Goal: Information Seeking & Learning: Learn about a topic

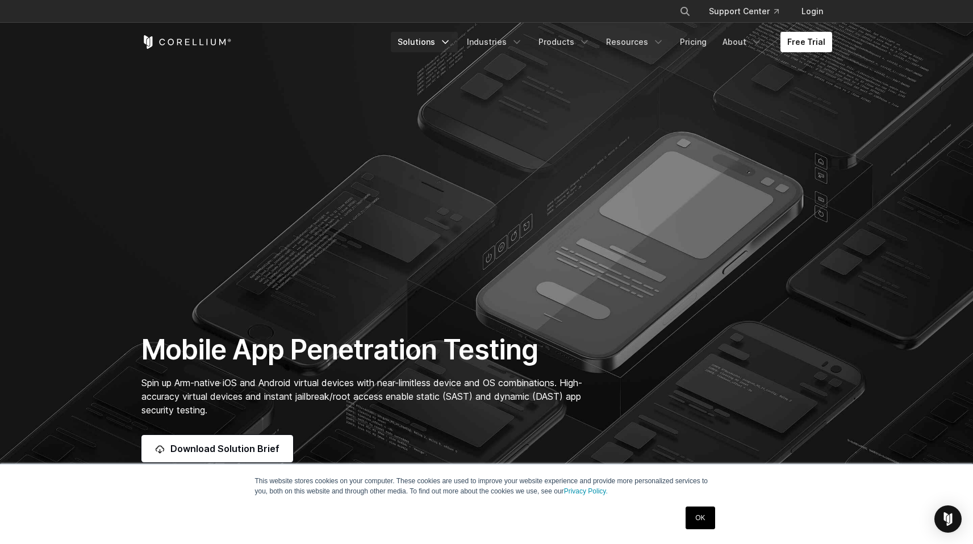
click at [449, 44] on icon "Navigation Menu" at bounding box center [444, 41] width 11 height 11
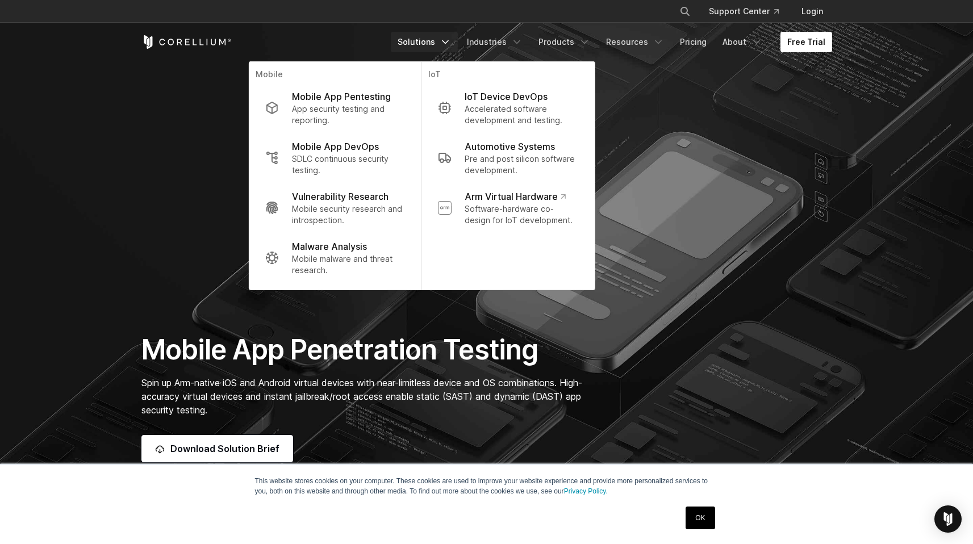
click at [188, 176] on section "Mobile App Penetration Testing Spin up Arm-native iOS and Android virtual devic…" at bounding box center [486, 258] width 973 height 517
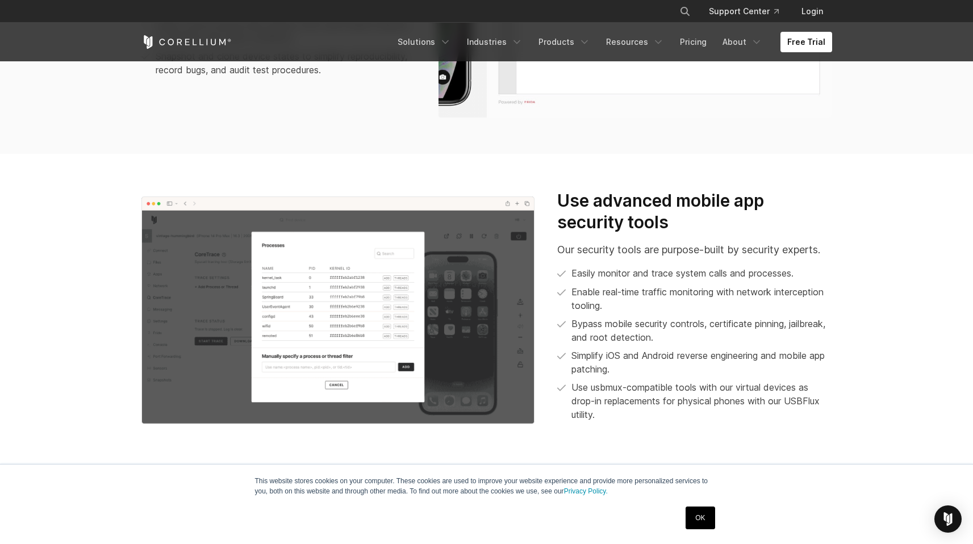
scroll to position [1096, 0]
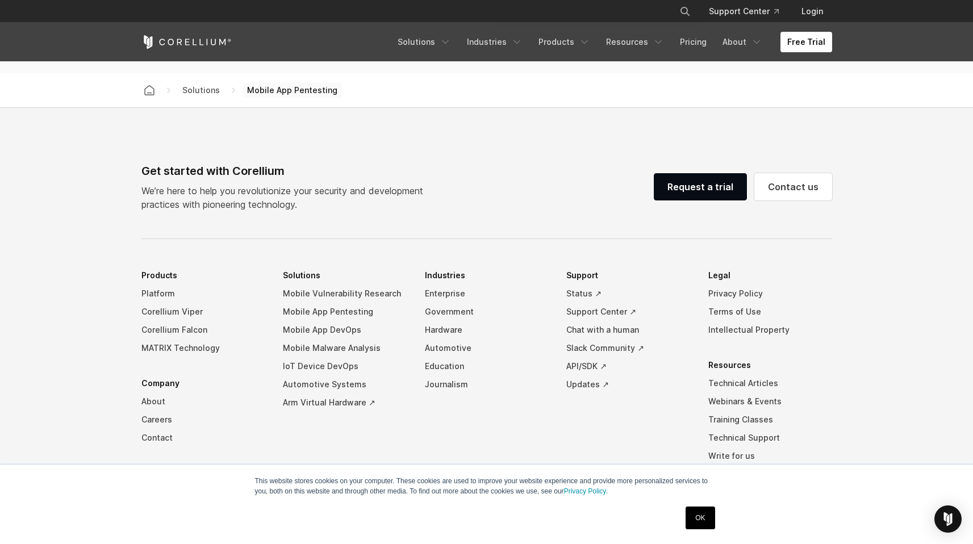
scroll to position [3588, 0]
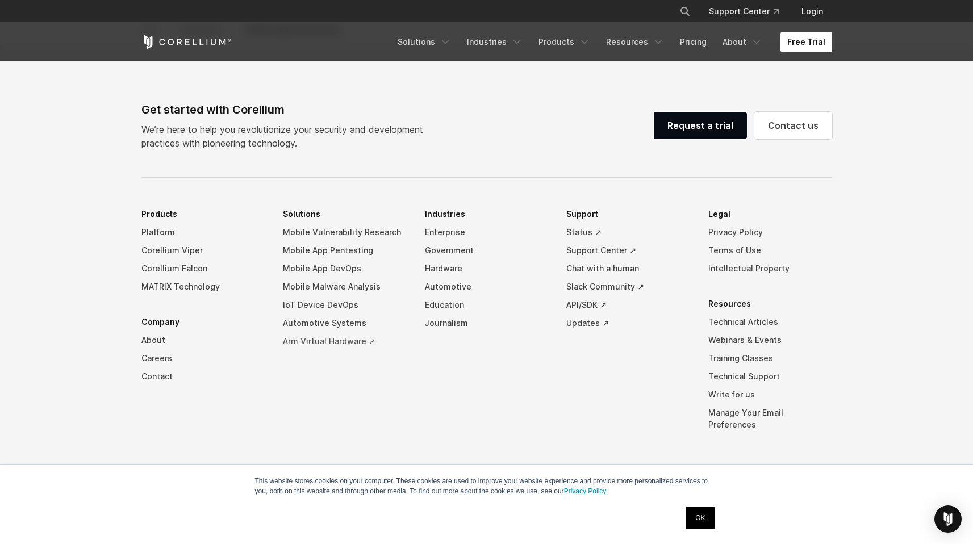
click at [321, 340] on link "Arm Virtual Hardware ↗" at bounding box center [345, 341] width 124 height 18
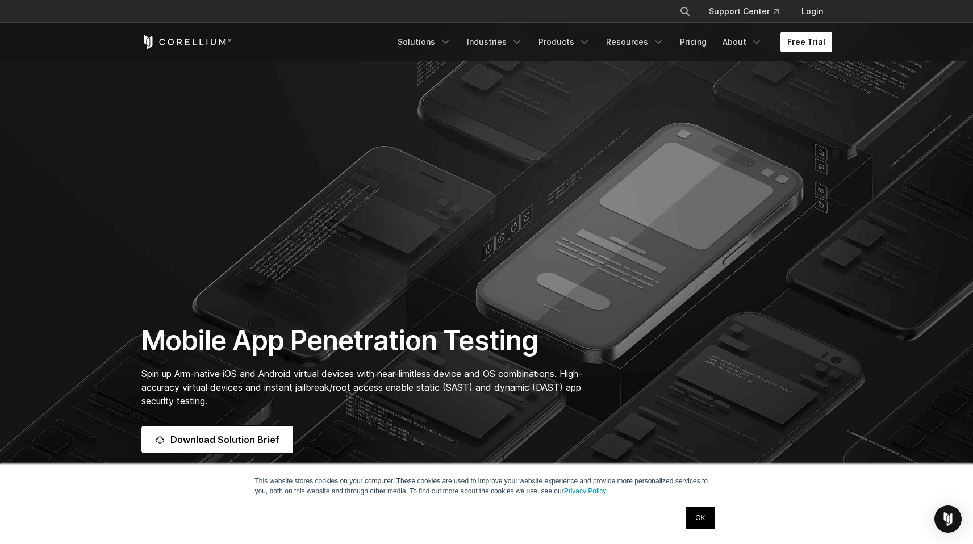
scroll to position [0, 0]
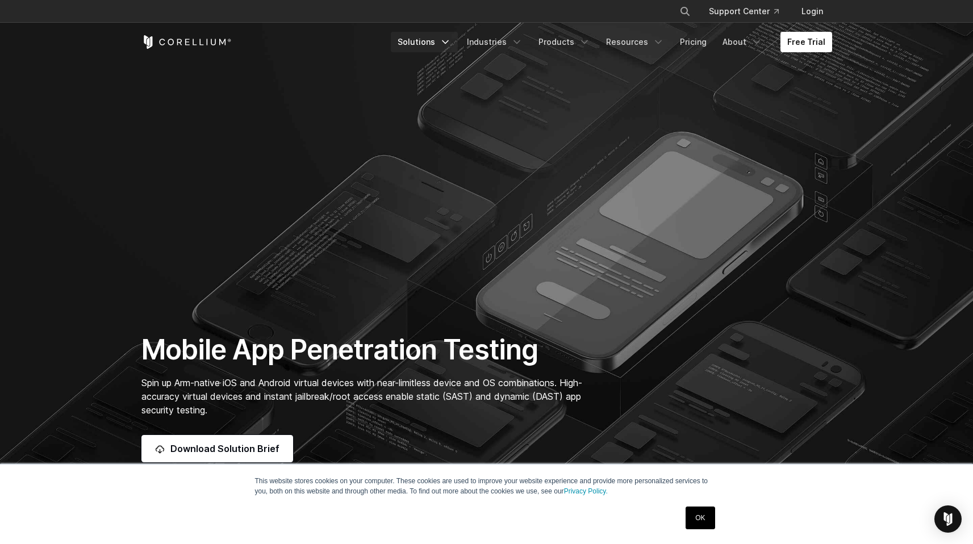
click at [451, 43] on icon "Navigation Menu" at bounding box center [444, 41] width 11 height 11
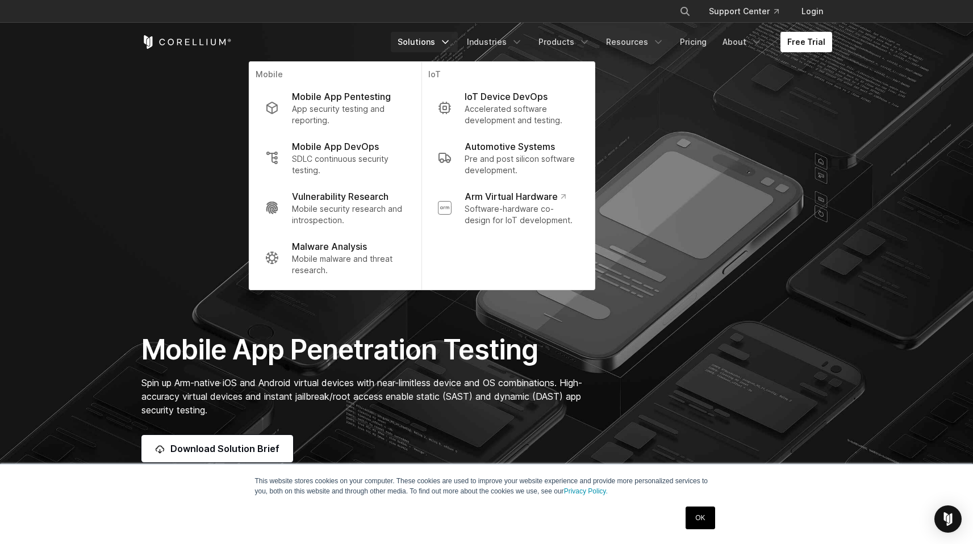
click at [664, 203] on section "Mobile App Penetration Testing Spin up Arm-native iOS and Android virtual devic…" at bounding box center [486, 258] width 973 height 517
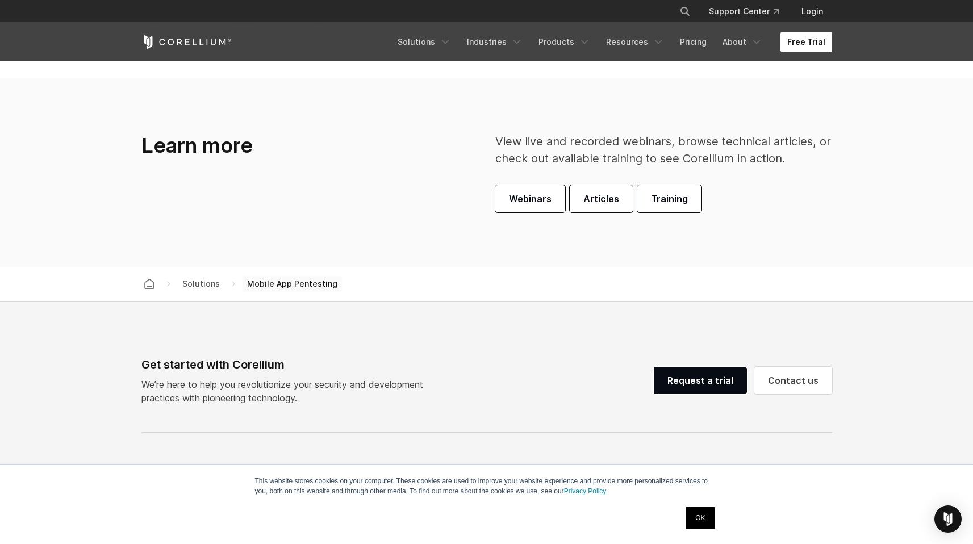
scroll to position [3588, 0]
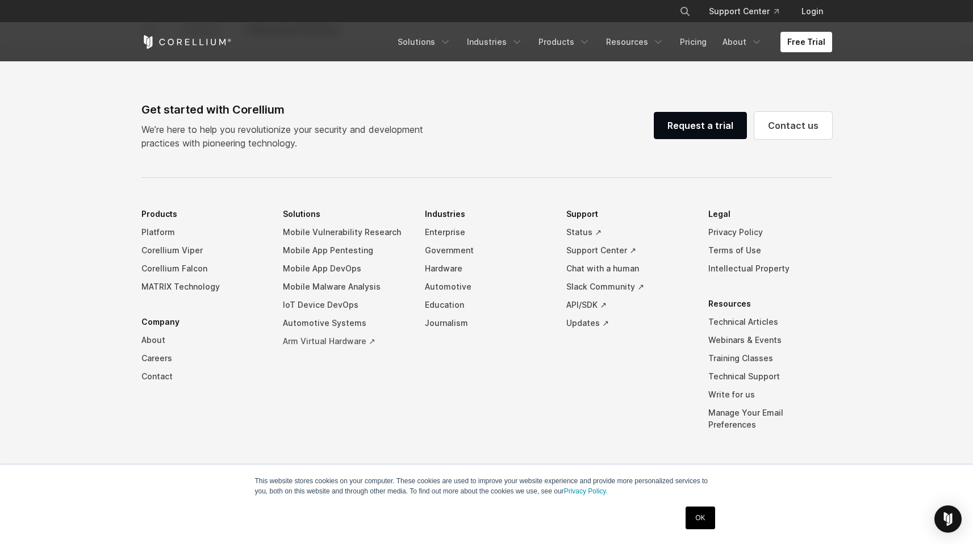
click at [326, 344] on link "Arm Virtual Hardware ↗" at bounding box center [345, 341] width 124 height 18
click at [328, 248] on link "Mobile App Pentesting" at bounding box center [345, 250] width 124 height 18
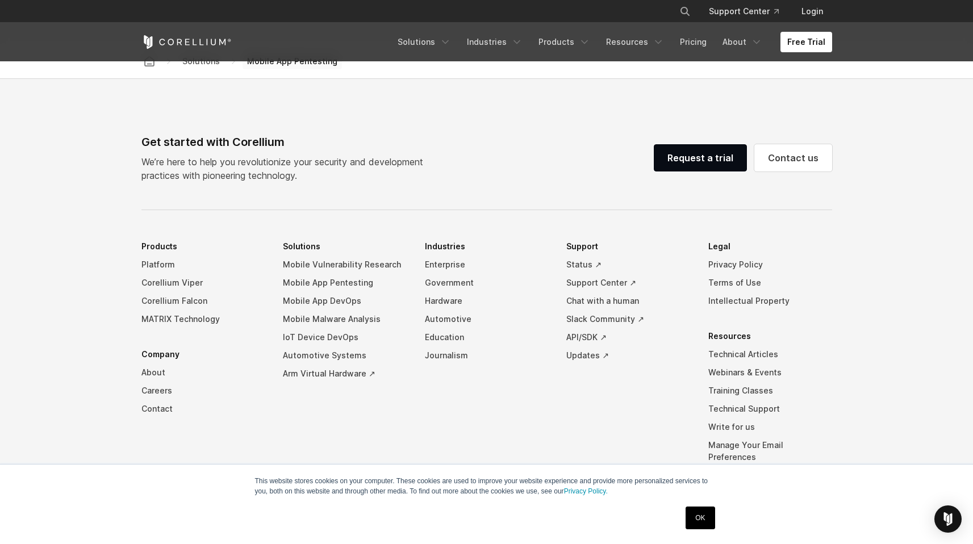
scroll to position [3588, 0]
